Goal: Information Seeking & Learning: Find specific page/section

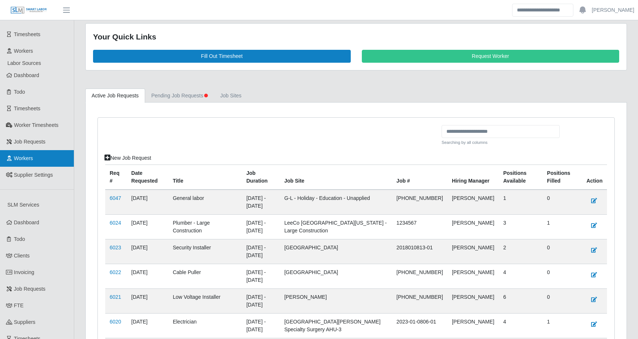
scroll to position [346, 0]
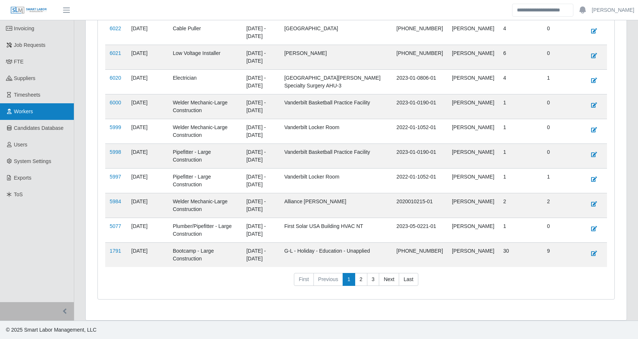
click at [39, 103] on link "Workers" at bounding box center [37, 111] width 74 height 17
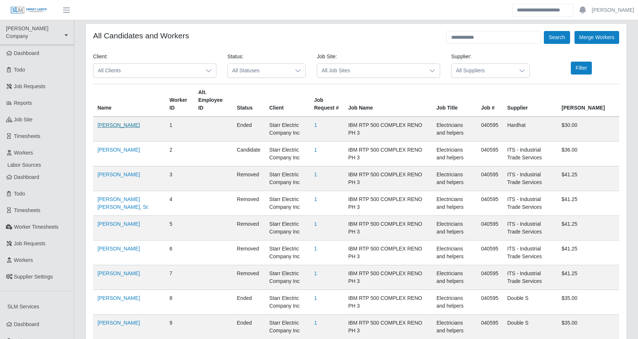
click at [119, 122] on link "Steven Izzary" at bounding box center [118, 125] width 42 height 6
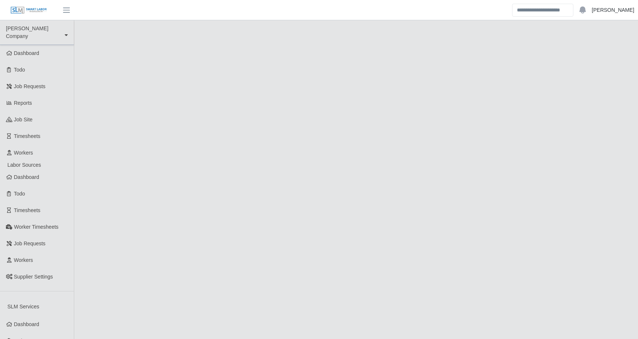
click at [621, 10] on link "[PERSON_NAME]" at bounding box center [612, 10] width 42 height 8
click at [604, 53] on link "Logout" at bounding box center [604, 51] width 66 height 15
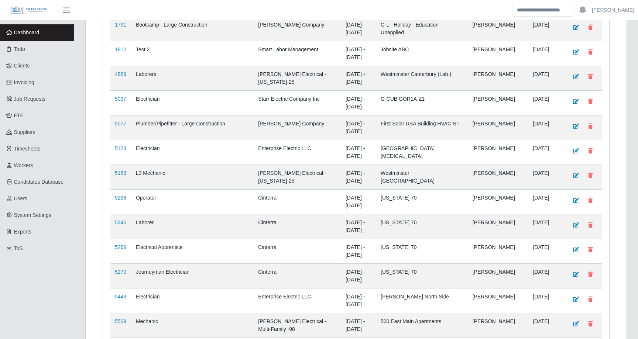
scroll to position [262, 0]
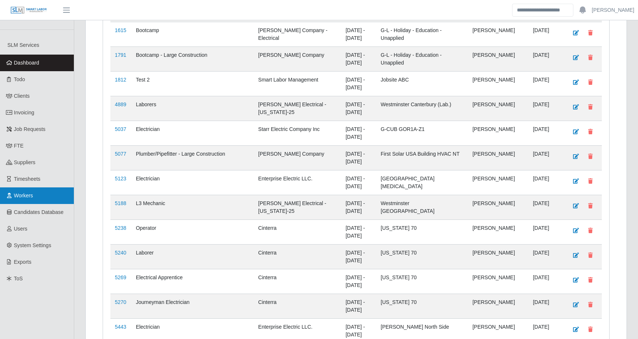
click at [31, 193] on span "Workers" at bounding box center [23, 196] width 19 height 6
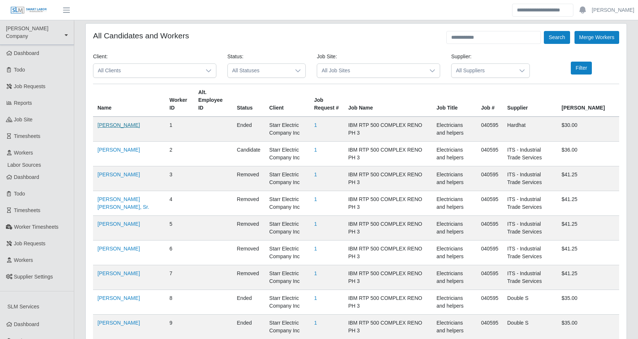
click at [127, 122] on link "[PERSON_NAME]" at bounding box center [118, 125] width 42 height 6
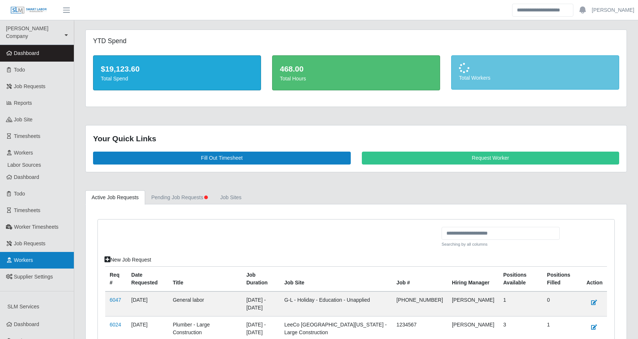
click at [33, 257] on span "Workers" at bounding box center [23, 260] width 19 height 6
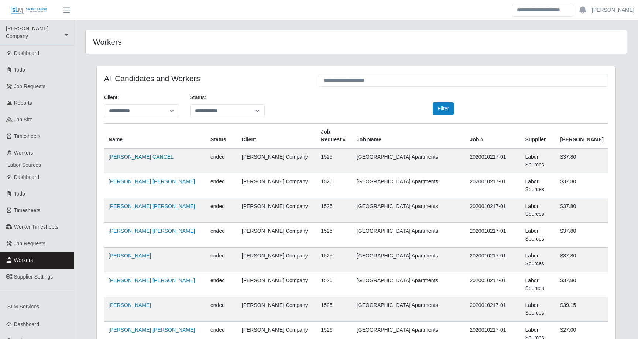
click at [151, 157] on link "JOSHUA CINTRON CANCEL" at bounding box center [140, 157] width 65 height 6
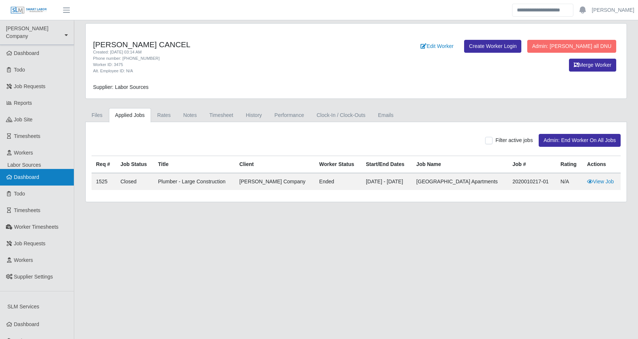
scroll to position [239, 0]
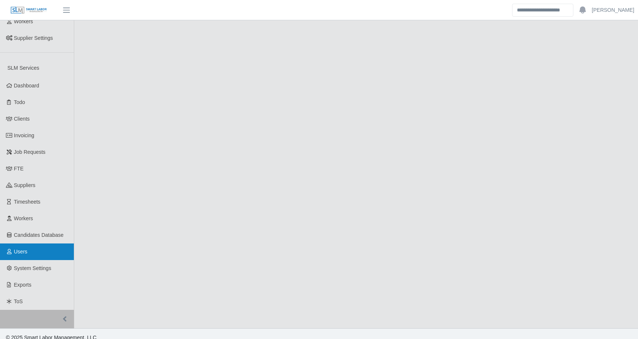
click at [28, 245] on link "Users" at bounding box center [37, 251] width 74 height 17
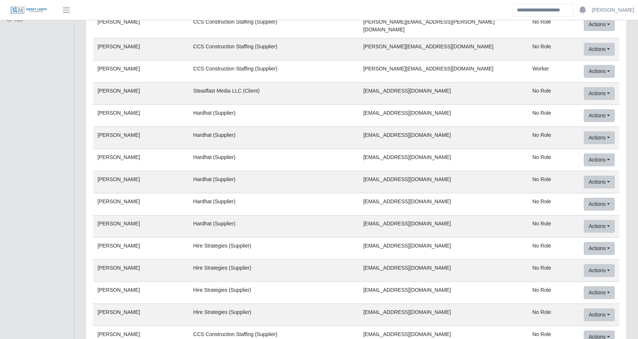
type input "**********"
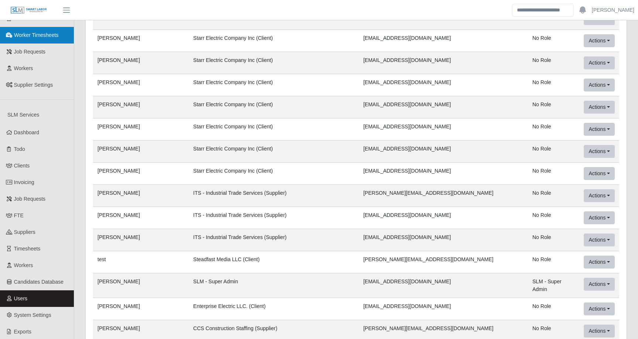
scroll to position [192, 0]
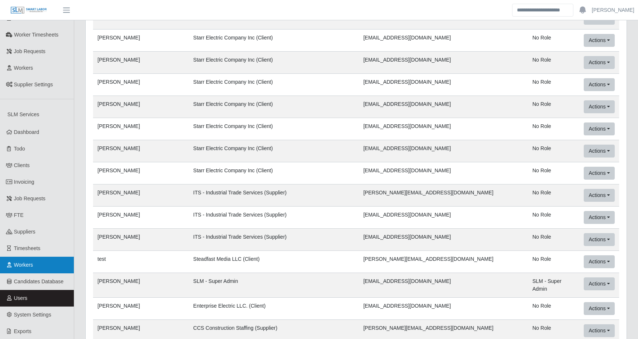
click at [26, 262] on span "Workers" at bounding box center [23, 265] width 19 height 6
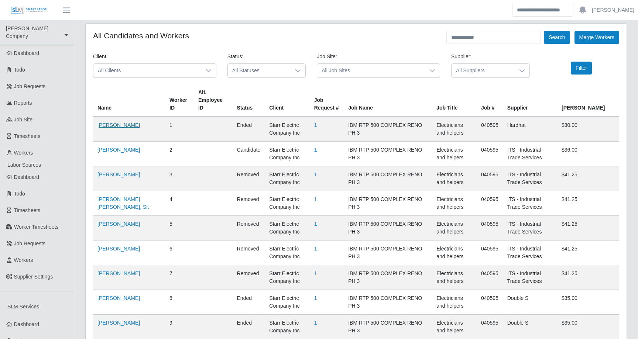
click at [120, 122] on link "[PERSON_NAME]" at bounding box center [118, 125] width 42 height 6
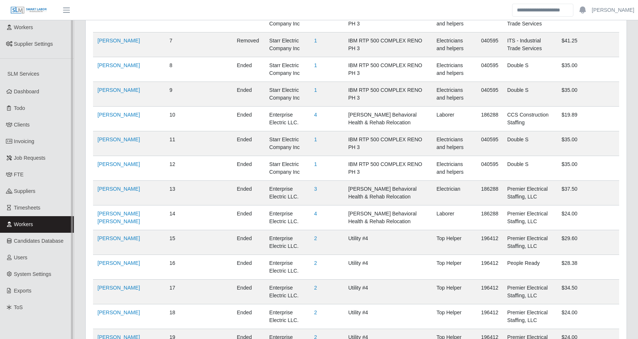
scroll to position [234, 0]
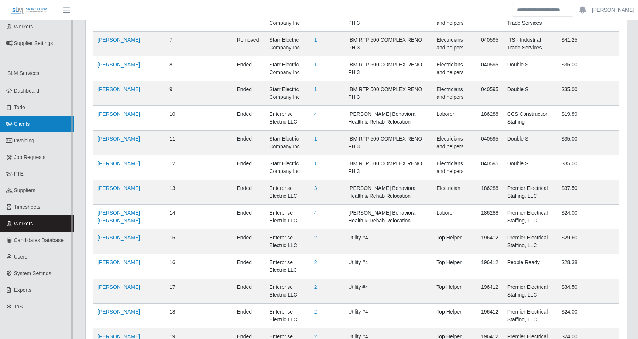
click at [28, 119] on link "Clients" at bounding box center [37, 124] width 74 height 17
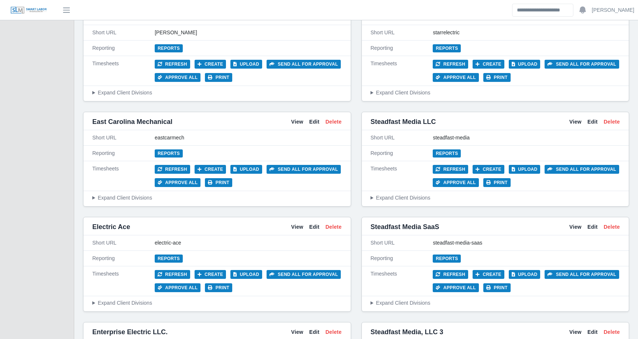
scroll to position [1371, 0]
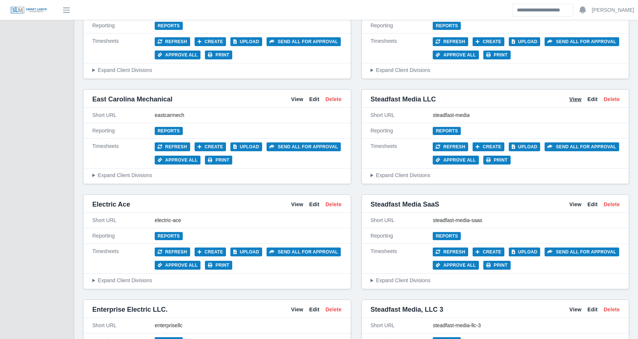
click at [574, 96] on link "View" at bounding box center [575, 100] width 12 height 8
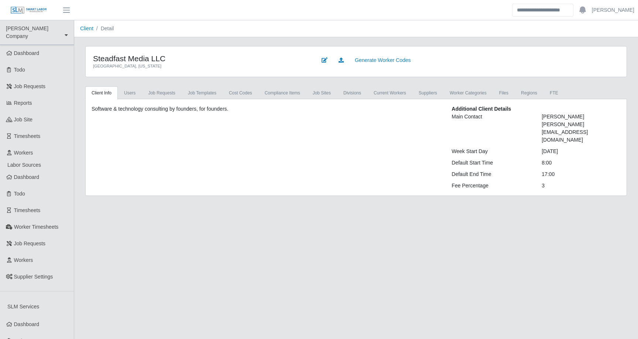
click at [129, 101] on div "Software & technology consulting by founders, for founders. Additional Client D…" at bounding box center [356, 147] width 540 height 96
click at [131, 97] on link "Users" at bounding box center [130, 92] width 24 height 13
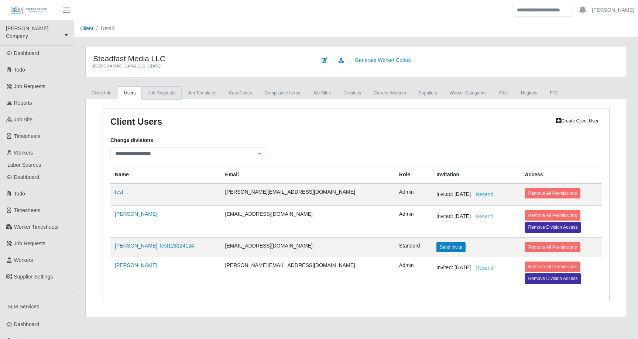
click at [164, 96] on link "Job Requests" at bounding box center [161, 92] width 39 height 13
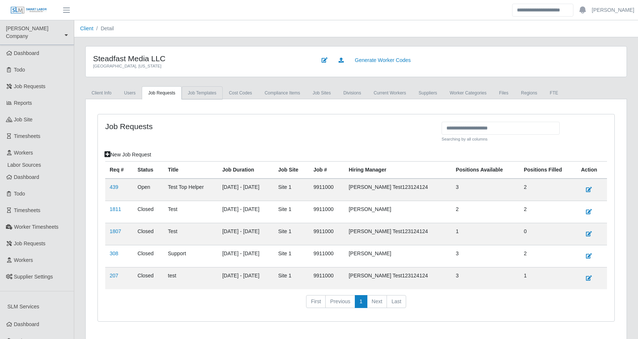
click at [199, 89] on link "Job Templates" at bounding box center [202, 92] width 41 height 13
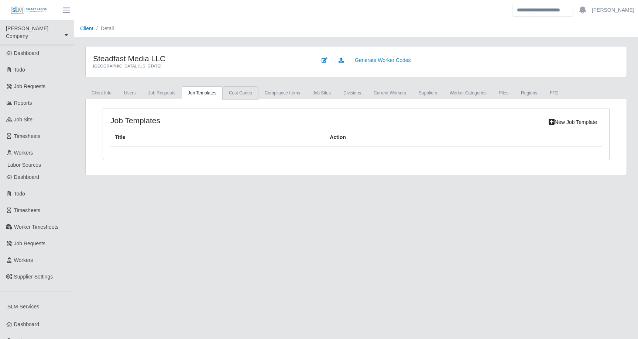
click at [235, 90] on link "cost codes" at bounding box center [240, 92] width 36 height 13
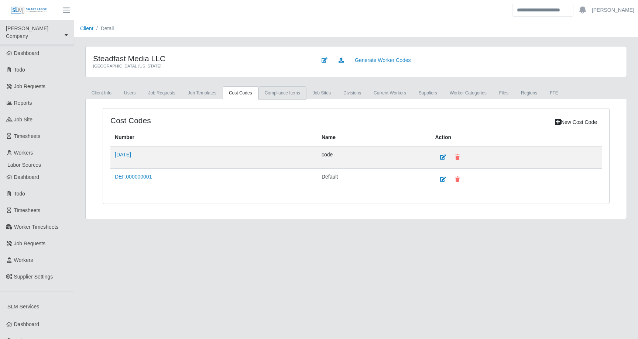
click at [282, 90] on link "Compliance Items" at bounding box center [282, 92] width 48 height 13
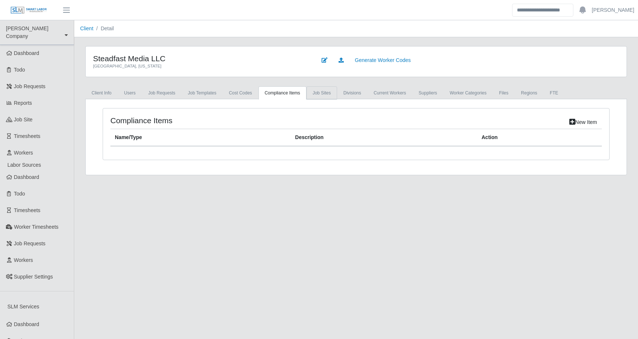
click at [325, 89] on link "job sites" at bounding box center [321, 92] width 31 height 13
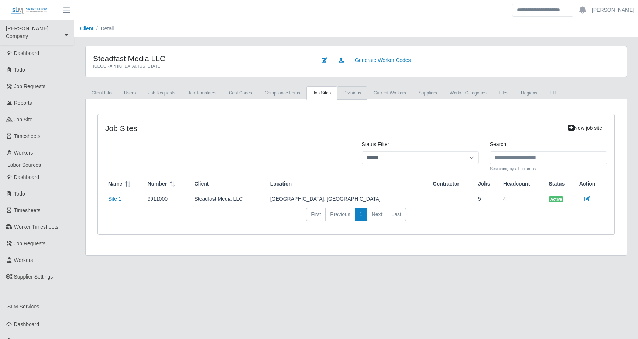
click at [362, 93] on link "Divisions" at bounding box center [352, 92] width 30 height 13
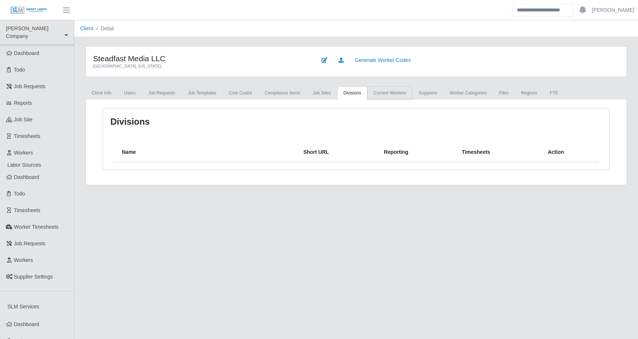
click at [393, 87] on link "Current Workers" at bounding box center [389, 92] width 45 height 13
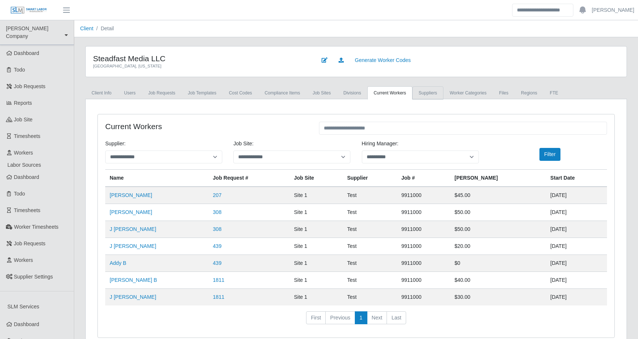
click at [436, 96] on link "Suppliers" at bounding box center [427, 92] width 31 height 13
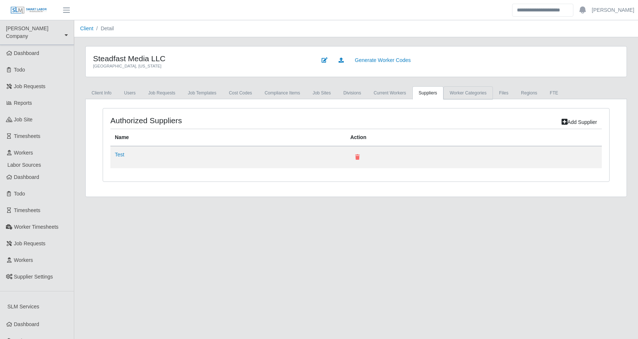
click at [469, 93] on link "Worker Categories" at bounding box center [467, 92] width 49 height 13
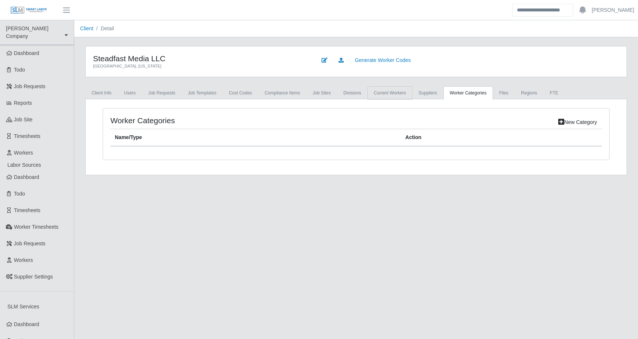
click at [401, 93] on link "Current Workers" at bounding box center [389, 92] width 45 height 13
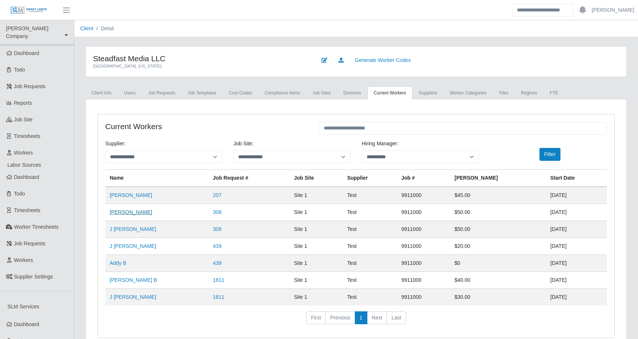
click at [128, 213] on link "Michael Anderson" at bounding box center [131, 212] width 42 height 6
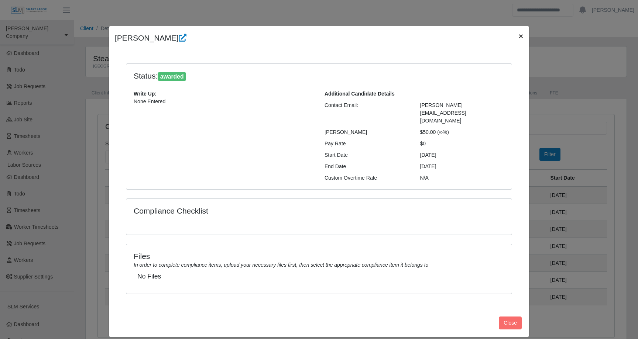
click at [519, 36] on span "×" at bounding box center [520, 36] width 4 height 8
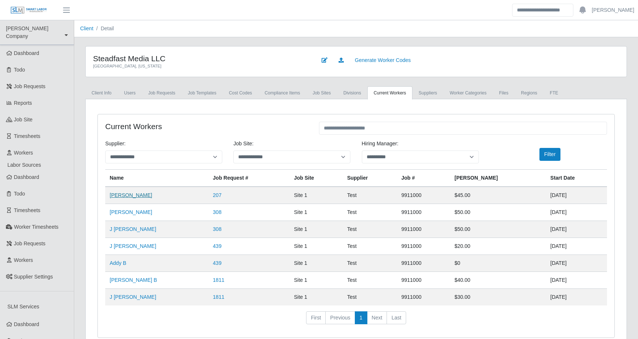
click at [142, 196] on link "Michael Anderson" at bounding box center [131, 195] width 42 height 6
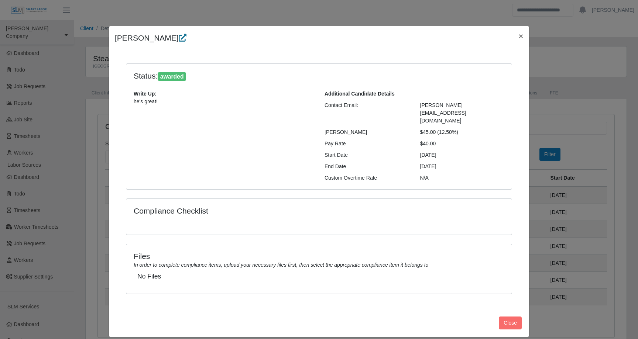
click at [182, 39] on icon at bounding box center [183, 38] width 8 height 8
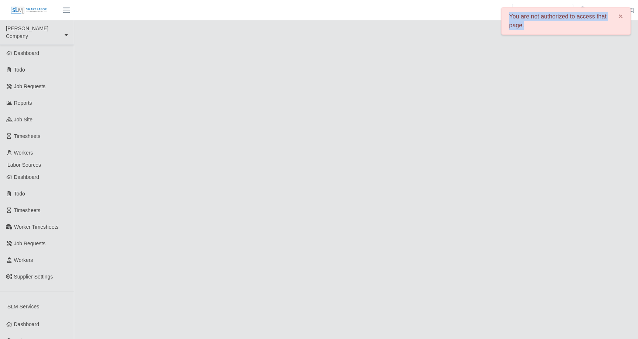
drag, startPoint x: 509, startPoint y: 17, endPoint x: 552, endPoint y: 29, distance: 44.2
click at [553, 30] on div "You are not authorized to access that page. ×" at bounding box center [565, 20] width 129 height 27
copy div "You are not authorized to access that page."
